Goal: Find specific page/section: Find specific page/section

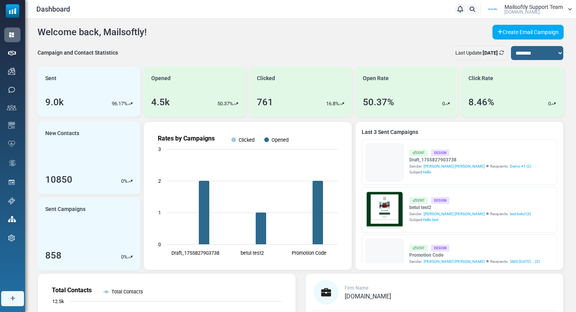
click at [0, 0] on link "Support" at bounding box center [0, 0] width 0 height 0
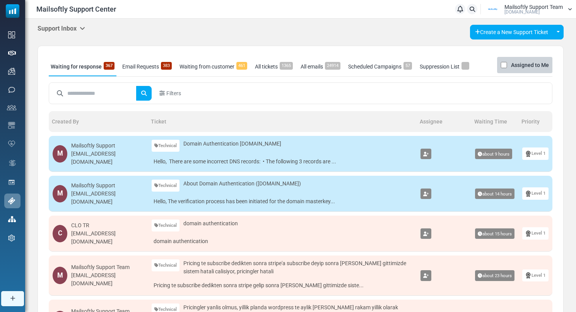
click at [84, 27] on icon at bounding box center [82, 28] width 5 height 6
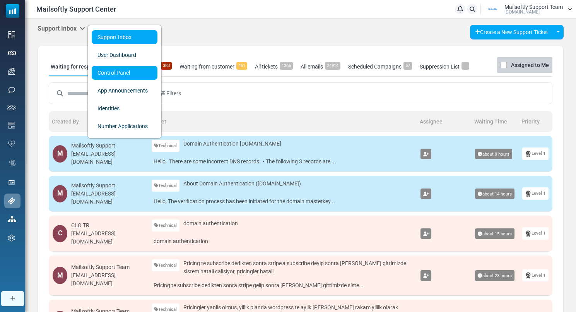
click at [107, 76] on link "Control Panel" at bounding box center [125, 73] width 66 height 14
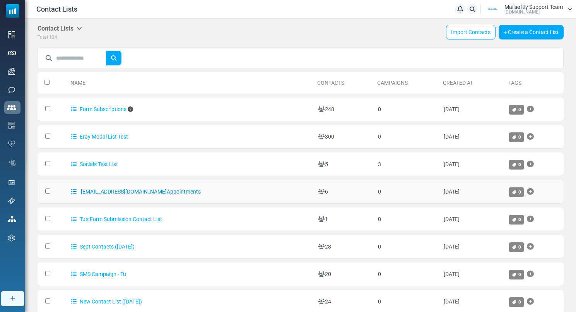
click at [109, 191] on link "alkan@mailsoftly.com Appointments" at bounding box center [136, 191] width 130 height 6
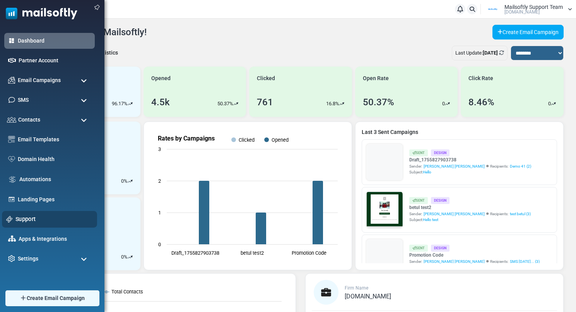
click at [33, 217] on link "Support" at bounding box center [53, 219] width 77 height 9
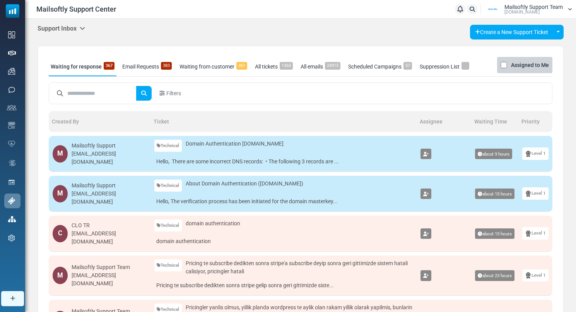
click at [85, 25] on icon at bounding box center [82, 28] width 5 height 6
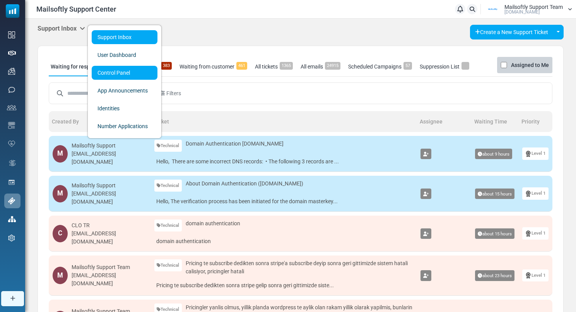
click at [114, 75] on link "Control Panel" at bounding box center [125, 73] width 66 height 14
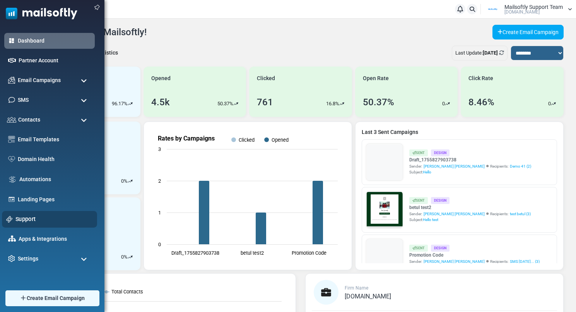
click at [29, 211] on div "Support" at bounding box center [49, 219] width 95 height 17
click at [29, 215] on link "Support" at bounding box center [53, 219] width 77 height 9
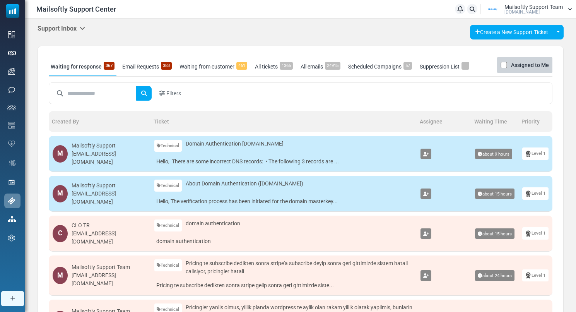
click at [84, 27] on icon at bounding box center [82, 28] width 5 height 6
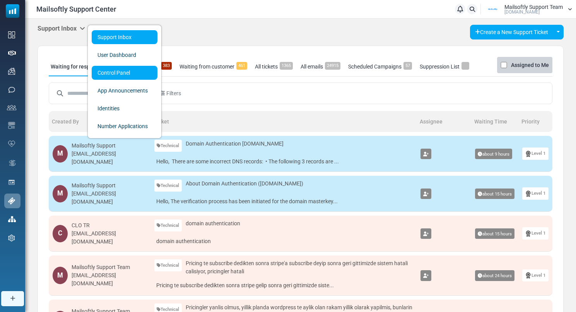
click at [108, 73] on link "Control Panel" at bounding box center [125, 73] width 66 height 14
